Goal: Task Accomplishment & Management: Manage account settings

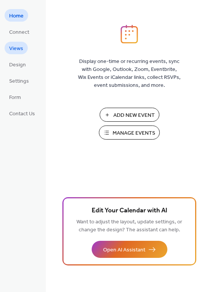
click at [14, 51] on span "Views" at bounding box center [16, 49] width 14 height 8
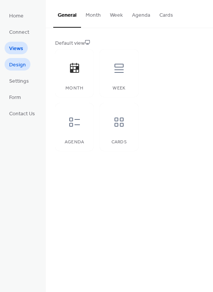
click at [18, 66] on span "Design" at bounding box center [17, 65] width 17 height 8
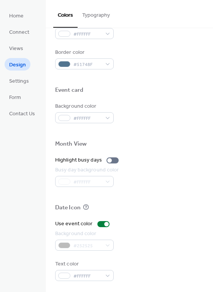
scroll to position [325, 0]
click at [22, 78] on span "Settings" at bounding box center [19, 81] width 20 height 8
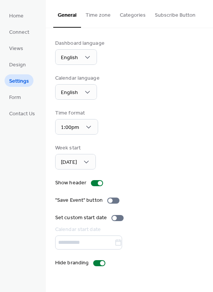
click at [98, 16] on button "Time zone" at bounding box center [98, 13] width 34 height 27
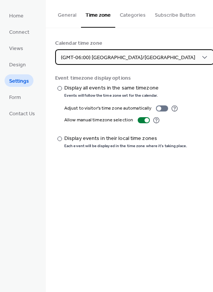
click at [101, 56] on span "(GMT-06:00) [GEOGRAPHIC_DATA]/[GEOGRAPHIC_DATA]" at bounding box center [128, 58] width 134 height 10
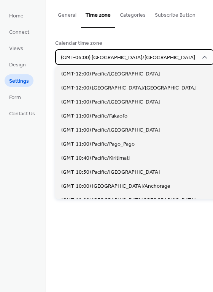
scroll to position [379, 0]
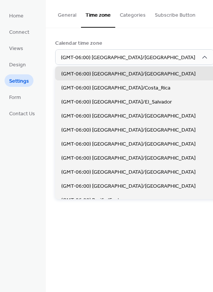
click at [175, 45] on div "Calendar time zone" at bounding box center [128, 43] width 147 height 8
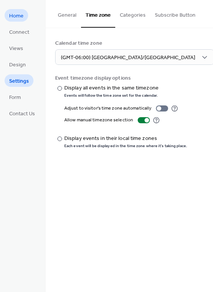
click at [19, 17] on span "Home" at bounding box center [16, 16] width 14 height 8
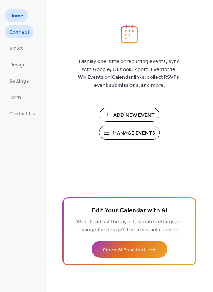
click at [24, 31] on span "Connect" at bounding box center [19, 32] width 20 height 8
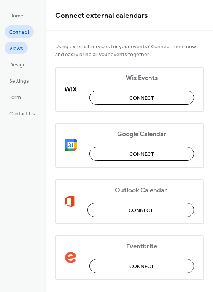
click at [22, 52] on span "Views" at bounding box center [16, 49] width 14 height 8
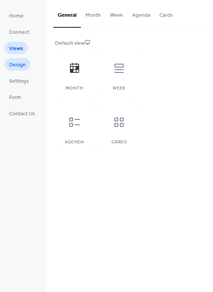
click at [20, 62] on span "Design" at bounding box center [17, 65] width 17 height 8
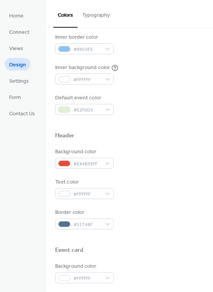
scroll to position [164, 0]
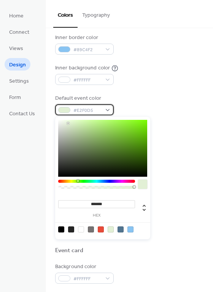
click at [90, 115] on div "#E2F0D5" at bounding box center [84, 109] width 58 height 11
click at [92, 205] on input "*******" at bounding box center [96, 204] width 77 height 8
click at [110, 229] on div at bounding box center [110, 230] width 6 height 6
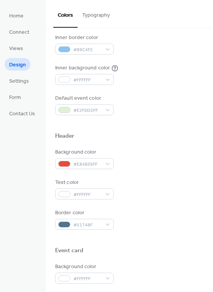
click at [185, 176] on div "Background color #E84B39FF Text color #FFFFFF Border color #51748F" at bounding box center [129, 189] width 148 height 82
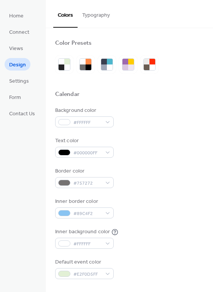
scroll to position [0, 0]
click at [103, 13] on button "Typography" at bounding box center [95, 13] width 37 height 27
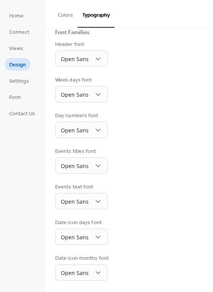
scroll to position [58, 0]
click at [13, 47] on span "Views" at bounding box center [16, 49] width 14 height 8
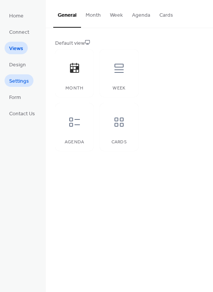
click at [13, 84] on span "Settings" at bounding box center [19, 81] width 20 height 8
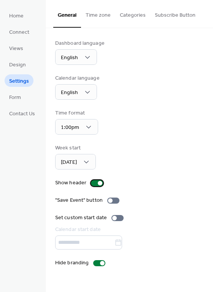
click at [95, 183] on div at bounding box center [97, 183] width 12 height 6
click at [96, 183] on div at bounding box center [97, 183] width 12 height 6
click at [103, 14] on button "Time zone" at bounding box center [98, 13] width 34 height 27
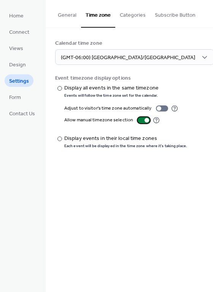
click at [137, 119] on div at bounding box center [143, 120] width 12 height 6
click at [159, 169] on div "General Time zone Categories Subscribe Button Dashboard language English Calend…" at bounding box center [129, 146] width 167 height 292
